Goal: Task Accomplishment & Management: Complete application form

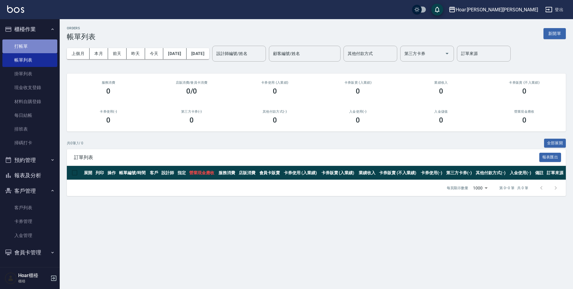
click at [10, 50] on link "打帳單" at bounding box center [29, 46] width 55 height 14
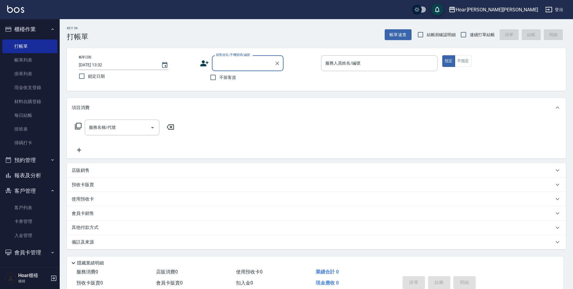
click at [231, 63] on input "顧客姓名/手機號碼/編號" at bounding box center [243, 63] width 57 height 10
drag, startPoint x: 236, startPoint y: 77, endPoint x: 190, endPoint y: 102, distance: 52.7
click at [236, 76] on li "美國媽媽/0968686868/" at bounding box center [248, 78] width 72 height 10
type input "美國媽媽/0968686868/"
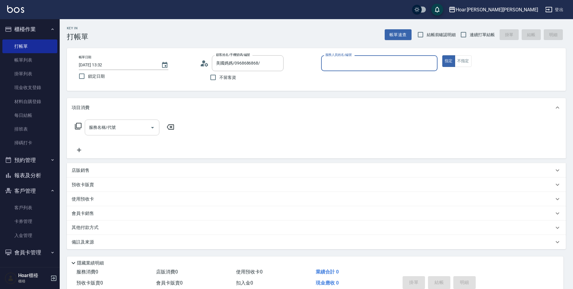
type input "RIO-2"
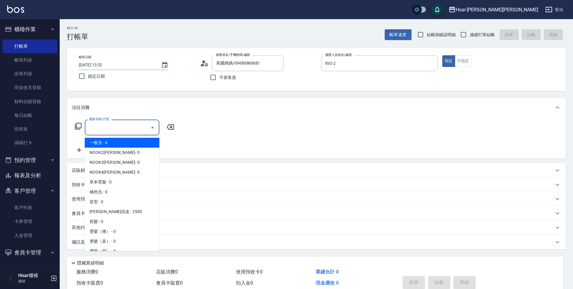
click at [136, 130] on input "服務名稱/代號" at bounding box center [118, 127] width 60 height 10
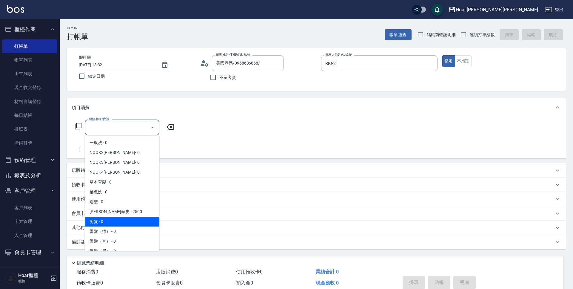
click at [102, 224] on span "剪髮 - 0" at bounding box center [122, 222] width 75 height 10
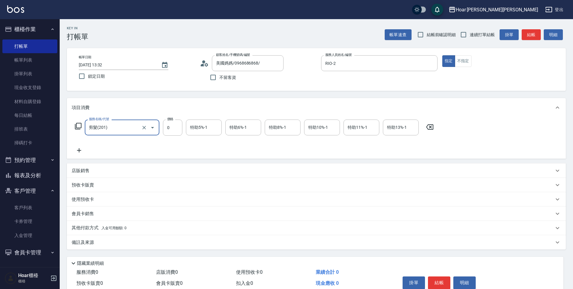
click at [153, 127] on icon "Open" at bounding box center [152, 127] width 3 height 1
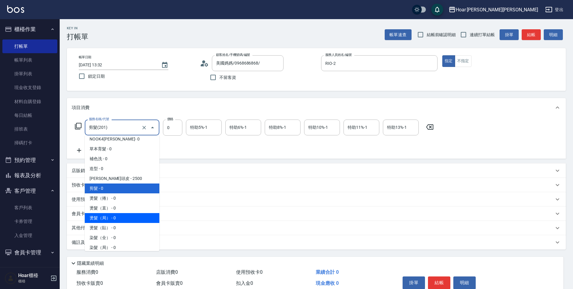
scroll to position [34, 0]
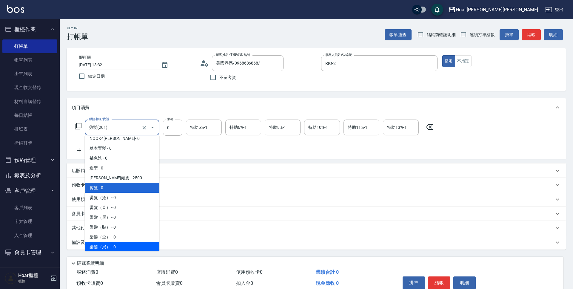
click at [111, 244] on span "染髮（局） - 0" at bounding box center [122, 247] width 75 height 10
type input "染髮（局）(402)"
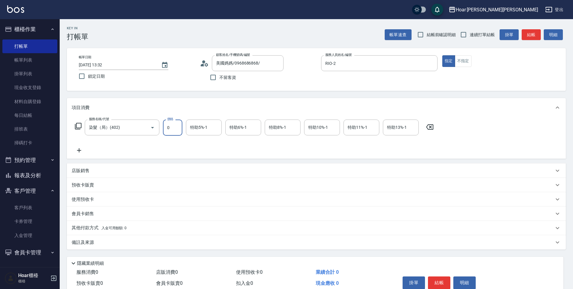
click at [178, 130] on input "0" at bounding box center [172, 127] width 19 height 16
type input "1600"
drag, startPoint x: 264, startPoint y: 144, endPoint x: 254, endPoint y: 147, distance: 10.9
click at [264, 144] on div "服務名稱/代號 染髮（局）(402) 服務名稱/代號 價格 1600 價格 特助5%-1 特助5%-1 特助6%-1 特助6%-1 特助8%-1 特助8%-1…" at bounding box center [255, 136] width 366 height 34
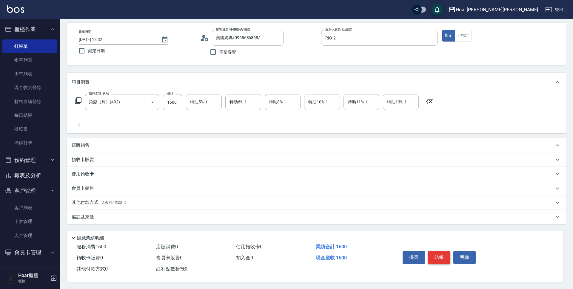
click at [445, 255] on button "結帳" at bounding box center [439, 257] width 22 height 13
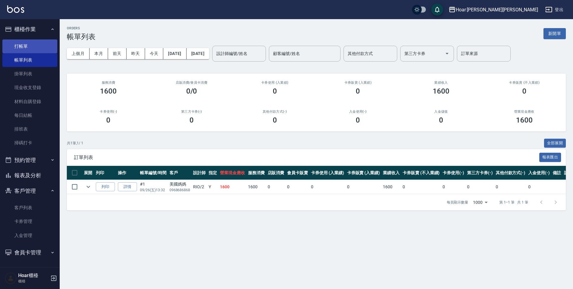
click at [38, 46] on link "打帳單" at bounding box center [29, 46] width 55 height 14
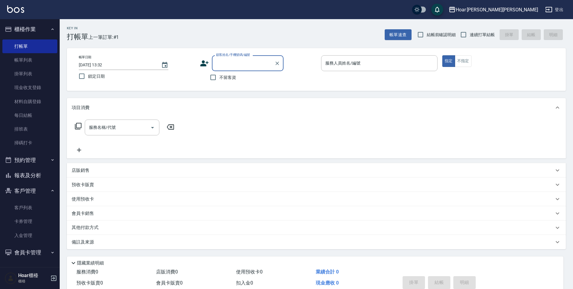
click at [230, 60] on input "顧客姓名/手機號碼/編號" at bounding box center [243, 63] width 57 height 10
type input "x"
drag, startPoint x: 229, startPoint y: 76, endPoint x: 135, endPoint y: 111, distance: 100.3
click at [229, 76] on li "[PERSON_NAME]/0956380022/" at bounding box center [248, 78] width 72 height 10
type input "[PERSON_NAME]/0956380022/"
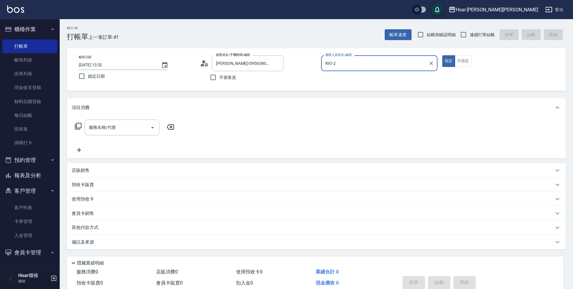
type input "RIO-2"
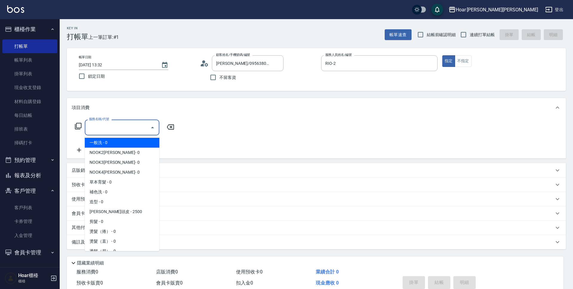
click at [121, 129] on input "服務名稱/代號" at bounding box center [118, 127] width 60 height 10
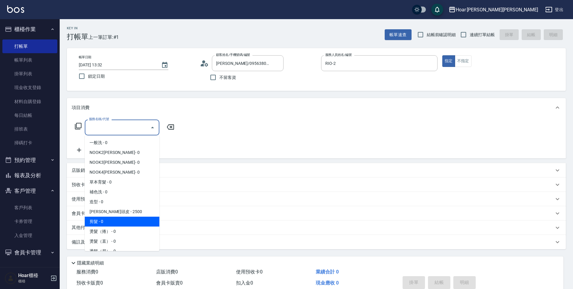
click at [102, 223] on span "剪髮 - 0" at bounding box center [122, 222] width 75 height 10
type input "剪髮(201)"
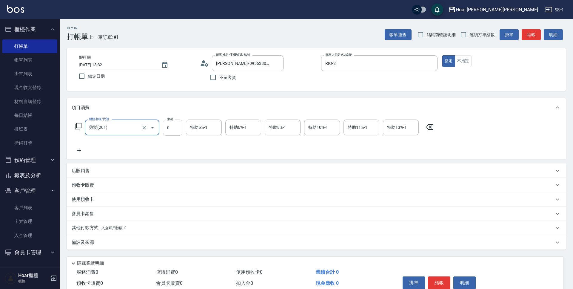
click at [170, 130] on input "0" at bounding box center [172, 127] width 19 height 16
type input "800"
click at [169, 141] on div "服務名稱/代號 剪髮(201) 服務名稱/代號 價格 800 價格 特助5%-1 特助5%-1 特助6%-1 特助6%-1 特助8%-1 特助8%-1 特助1…" at bounding box center [255, 136] width 366 height 34
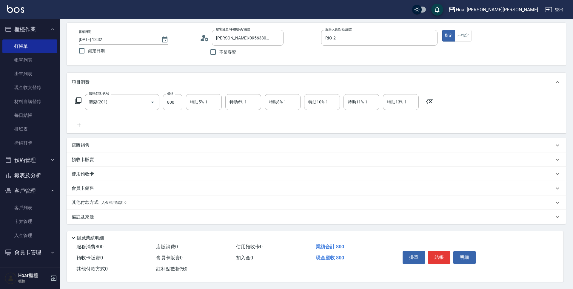
drag, startPoint x: 91, startPoint y: 145, endPoint x: 88, endPoint y: 154, distance: 9.0
click at [91, 145] on div "店販銷售" at bounding box center [313, 145] width 483 height 6
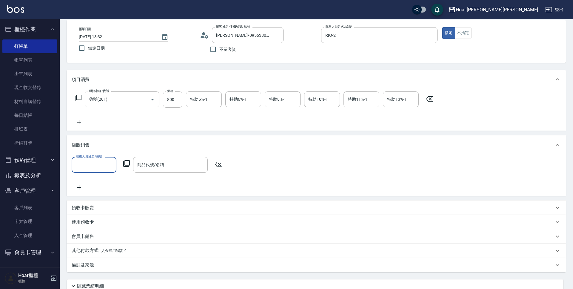
scroll to position [0, 0]
click at [87, 166] on input "服務人員姓名/編號" at bounding box center [93, 164] width 39 height 10
drag, startPoint x: 86, startPoint y: 197, endPoint x: 91, endPoint y: 195, distance: 5.6
click at [86, 197] on span "RIO -2" at bounding box center [81, 200] width 10 height 6
type input "RIO-2"
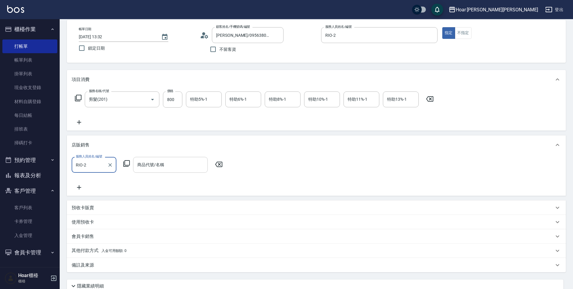
click at [151, 164] on input "商品代號/名稱" at bounding box center [170, 164] width 69 height 10
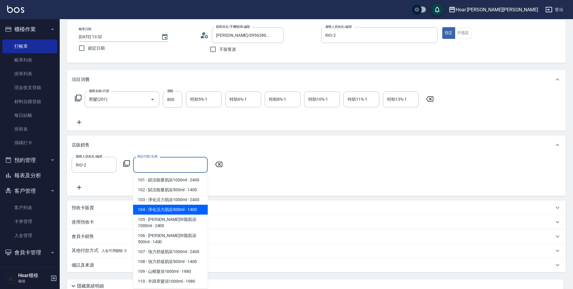
click at [155, 208] on span "104 - 淨化活力肌浴500ml - 1400" at bounding box center [170, 210] width 75 height 10
type input "淨化活力肌浴500ml"
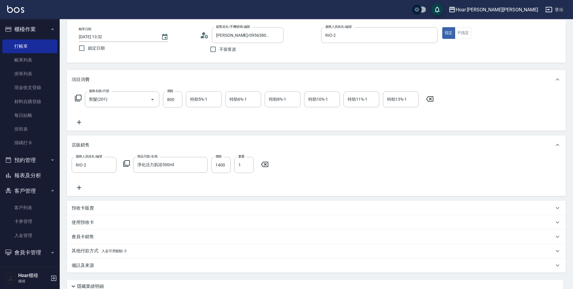
click at [231, 168] on div "服務人員姓名/編號 RIO-2 服務人員姓名/編號 商品代號/名稱 淨化活力肌浴500ml 商品代號/名稱 價格 1400 價格 數量 1 數量" at bounding box center [172, 165] width 201 height 16
click at [228, 167] on input "1400" at bounding box center [220, 165] width 19 height 16
type input "1260"
click at [346, 160] on div "服務人員姓名/編號 RIO-2 服務人員姓名/編號 商品代號/名稱 淨化活力肌浴500ml 商品代號/名稱 價格 1260 價格 數量 1 數量" at bounding box center [317, 174] width 490 height 34
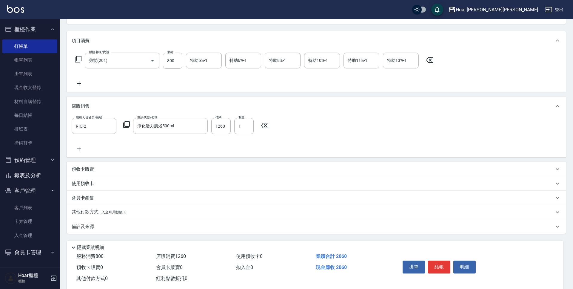
scroll to position [79, 0]
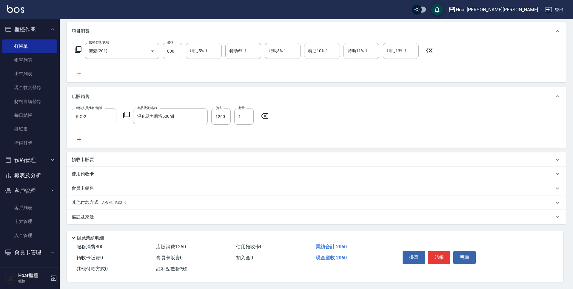
click at [98, 200] on p "其他付款方式 入金可用餘額: 0" at bounding box center [99, 202] width 55 height 7
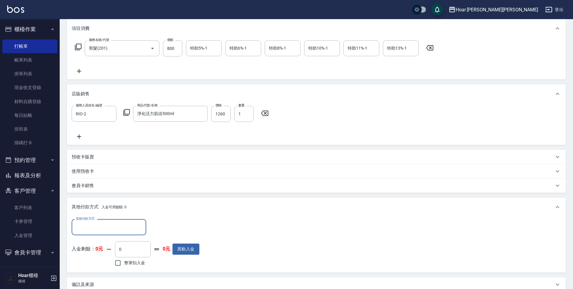
scroll to position [0, 0]
click at [101, 230] on input "其他付款方式" at bounding box center [108, 227] width 69 height 10
click at [97, 254] on span "轉帳匯款" at bounding box center [109, 252] width 75 height 10
type input "轉帳匯款"
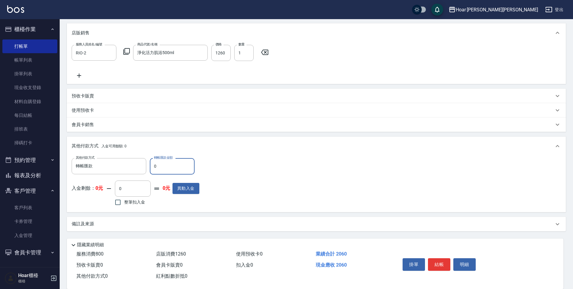
scroll to position [150, 0]
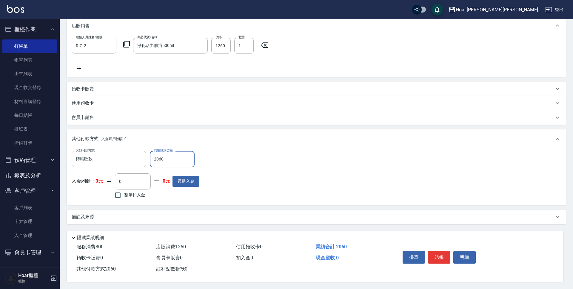
type input "2060"
click at [363, 169] on div "其他付款方式 轉帳匯款 其他付款方式 轉帳匯款金額 2060 轉帳匯款金額 入金剩餘： 0元 0 ​ 整筆扣入金 0元 異動入金" at bounding box center [317, 175] width 490 height 49
click at [442, 253] on button "結帳" at bounding box center [439, 257] width 22 height 13
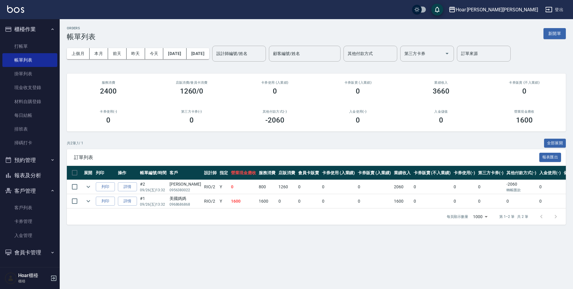
click at [313, 150] on div "訂單列表 報表匯出" at bounding box center [316, 157] width 499 height 16
click at [33, 49] on link "打帳單" at bounding box center [29, 46] width 55 height 14
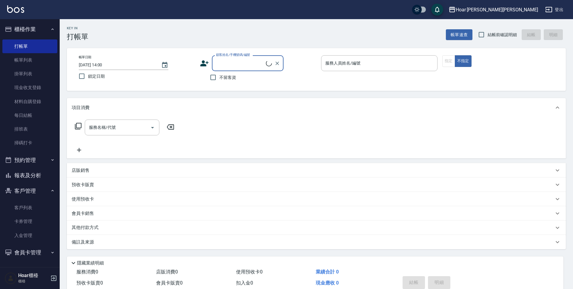
scroll to position [0, 0]
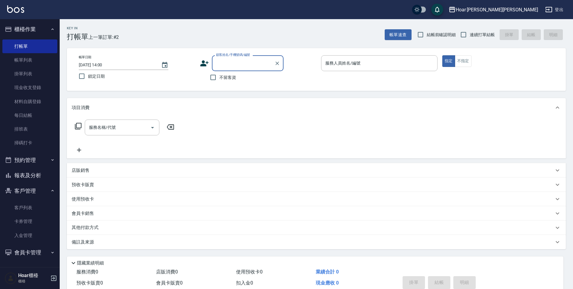
click at [251, 62] on input "顧客姓名/手機號碼/編號" at bounding box center [243, 63] width 57 height 10
type input "ㄇ"
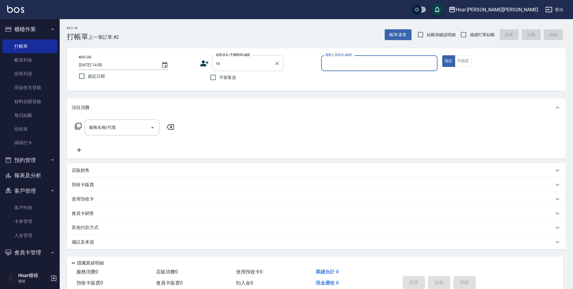
click at [241, 61] on input "ra" at bounding box center [243, 63] width 57 height 10
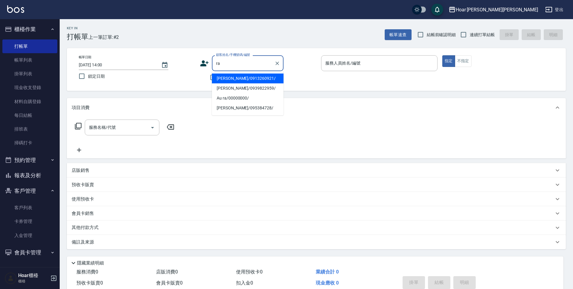
click at [240, 79] on li "[PERSON_NAME]/0913260921/" at bounding box center [248, 78] width 72 height 10
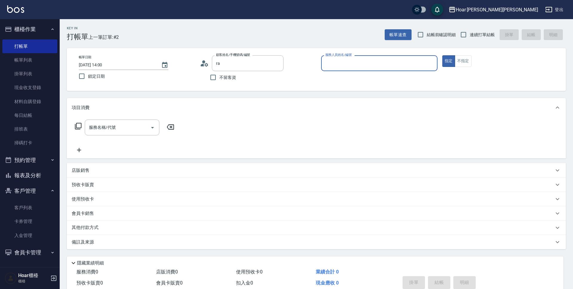
type input "[PERSON_NAME]/0913260921/"
type input "Emma-4"
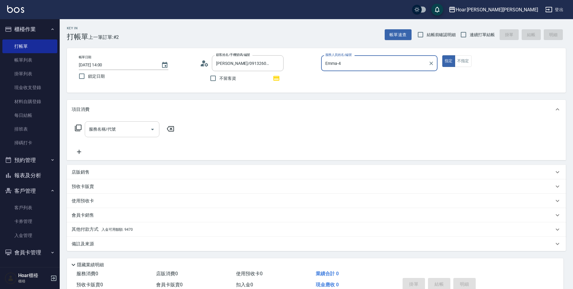
click at [93, 135] on div "服務名稱/代號" at bounding box center [122, 129] width 75 height 16
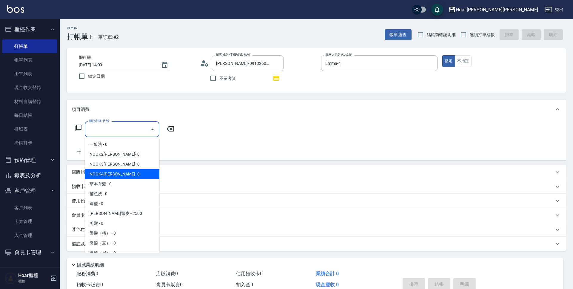
click at [116, 171] on span "NOOK4[PERSON_NAME]- 0" at bounding box center [122, 174] width 75 height 10
type input "NOOK4道(104)"
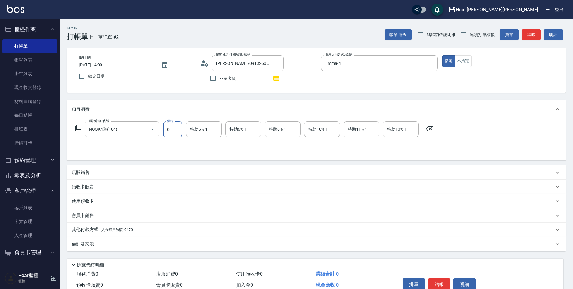
click at [173, 133] on input "0" at bounding box center [172, 129] width 19 height 16
type input "1170"
click at [183, 152] on div "服務名稱/代號 NOOK4道(104) 服務名稱/代號 價格 1170 價格 特助5%-1 特助5%-1 特助6%-1 特助6%-1 特助8%-1 特助8%-…" at bounding box center [255, 138] width 366 height 34
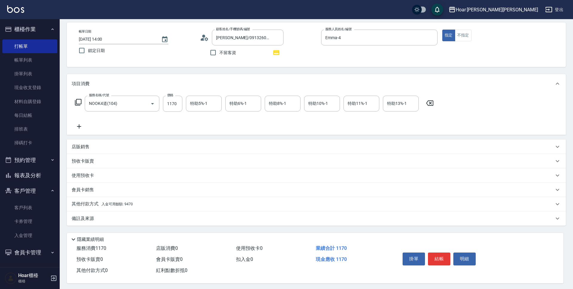
scroll to position [30, 0]
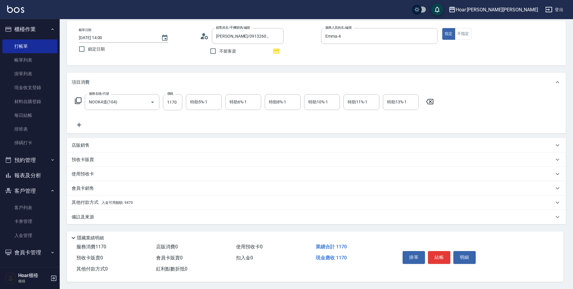
click at [87, 200] on p "其他付款方式 入金可用餘額: 9470" at bounding box center [102, 202] width 61 height 7
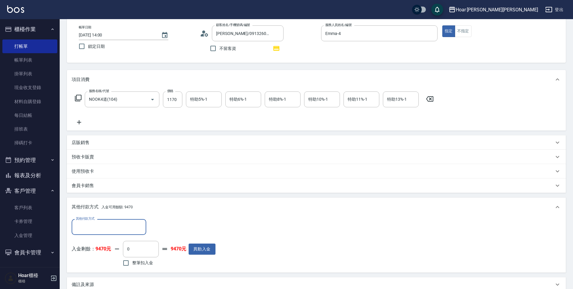
scroll to position [0, 0]
click at [137, 251] on input "0" at bounding box center [141, 249] width 36 height 16
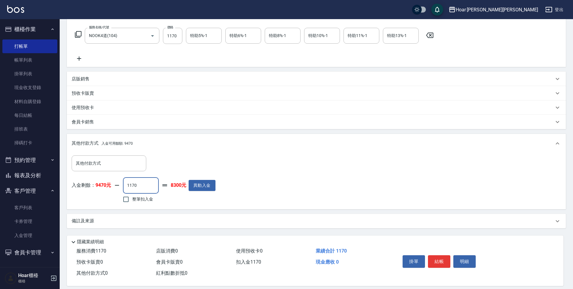
scroll to position [100, 0]
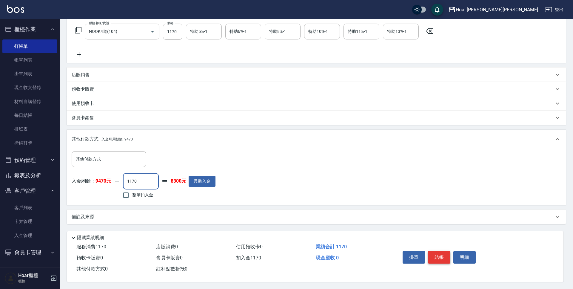
type input "1170"
click at [441, 252] on button "結帳" at bounding box center [439, 257] width 22 height 13
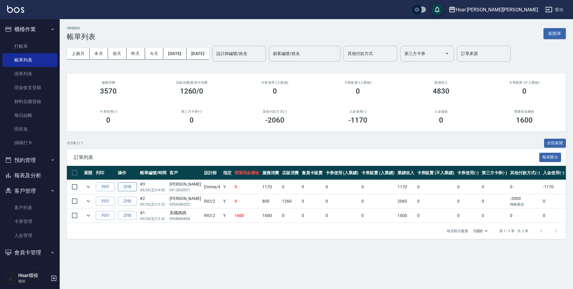
click at [136, 186] on link "詳情" at bounding box center [127, 186] width 19 height 9
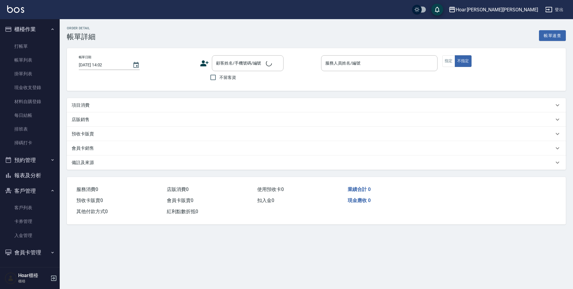
scroll to position [0, 0]
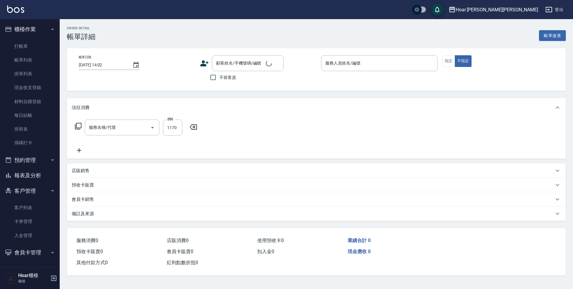
type input "[DATE] 14:00"
type input "Emma-4"
type input "NOOK4道(104)"
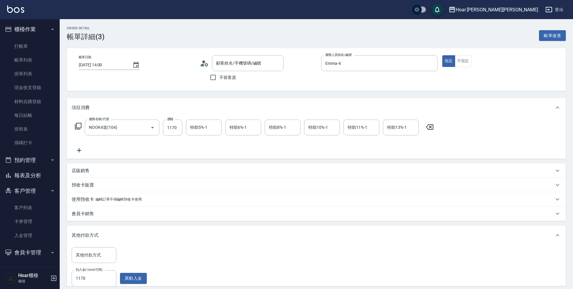
type input "[PERSON_NAME]/0913260921/"
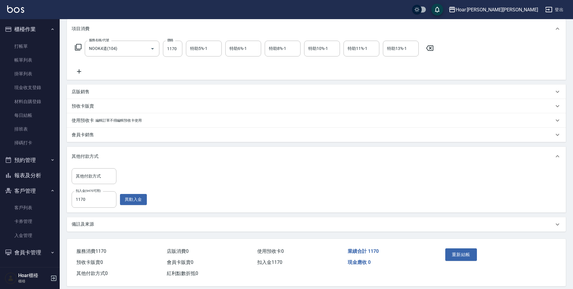
scroll to position [88, 0]
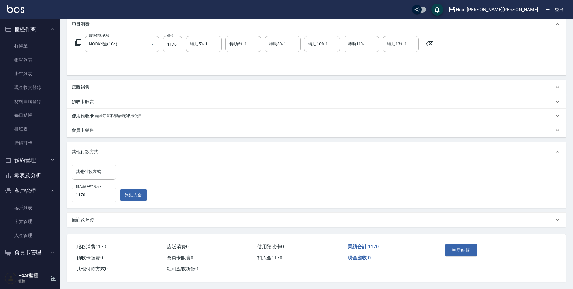
click at [102, 187] on input "1170" at bounding box center [94, 195] width 45 height 16
click at [153, 166] on div "其他付款方式 其他付款方式 扣入金(9470可用) 1170 扣入金(9470可用) 異動入金" at bounding box center [317, 183] width 490 height 39
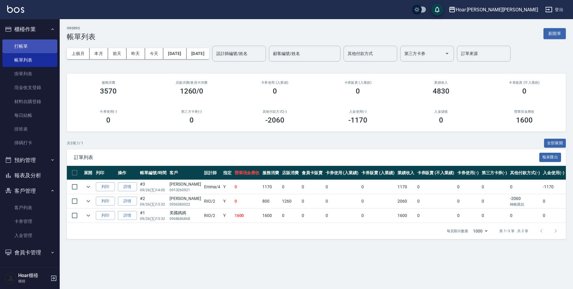
click at [31, 40] on link "打帳單" at bounding box center [29, 46] width 55 height 14
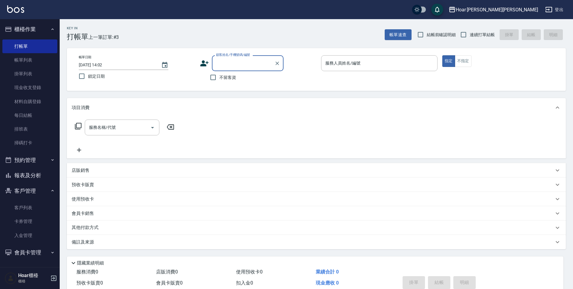
click at [221, 59] on input "顧客姓名/手機號碼/編號" at bounding box center [243, 63] width 57 height 10
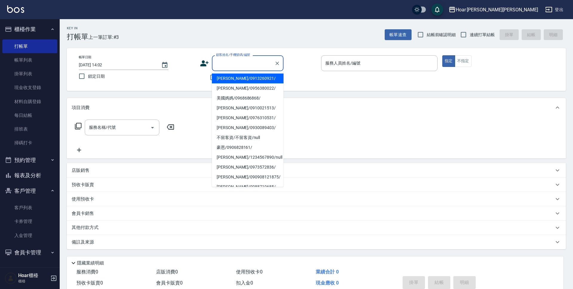
click at [223, 80] on li "[PERSON_NAME]/0913260921/" at bounding box center [248, 78] width 72 height 10
type input "[PERSON_NAME]/0913260921/"
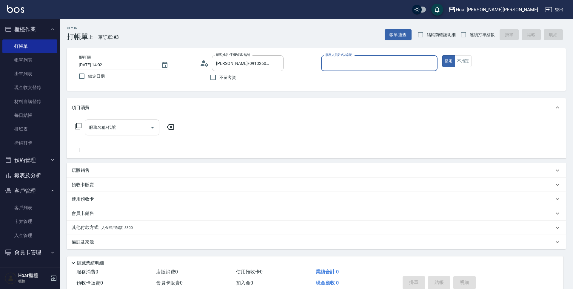
type input "Emma-4"
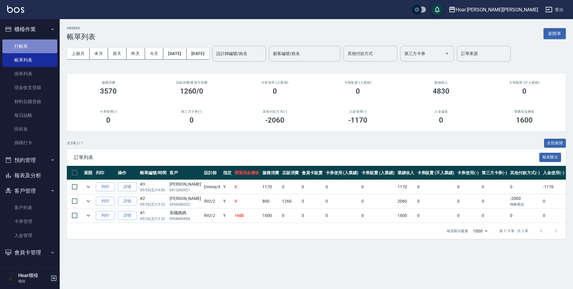
click at [49, 44] on link "打帳單" at bounding box center [29, 46] width 55 height 14
